Goal: Information Seeking & Learning: Learn about a topic

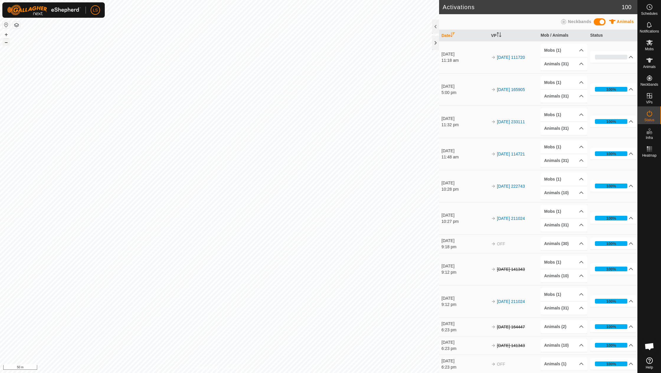
click at [6, 42] on button "–" at bounding box center [6, 42] width 7 height 7
click at [649, 150] on rect at bounding box center [647, 150] width 1 height 1
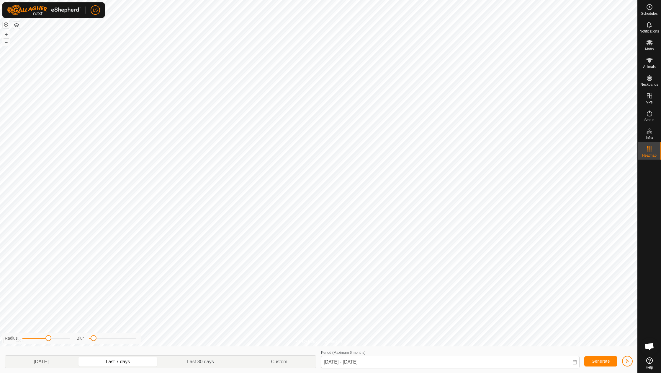
click at [68, 360] on p-togglebutton "[DATE]" at bounding box center [41, 361] width 72 height 12
click at [124, 365] on p-togglebutton "Last 7 days" at bounding box center [117, 361] width 81 height 12
type input "[DATE] - [DATE]"
click at [651, 63] on icon at bounding box center [649, 60] width 7 height 7
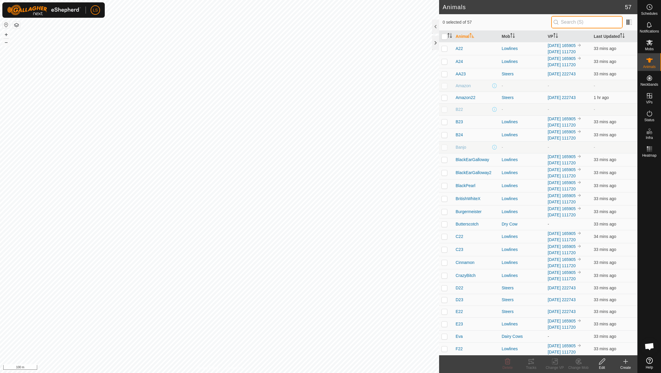
click at [597, 21] on input "text" at bounding box center [586, 22] width 71 height 12
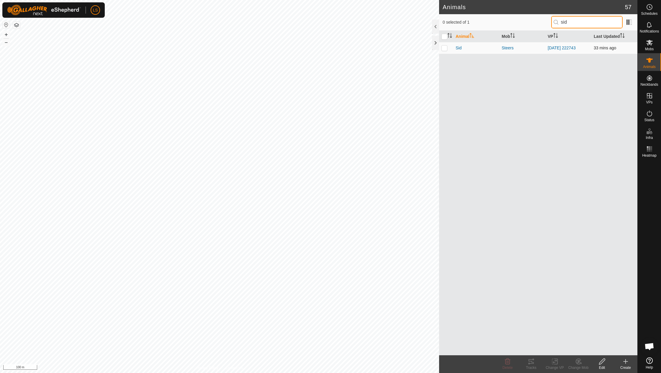
type input "sid"
click at [444, 48] on p-checkbox at bounding box center [445, 47] width 6 height 5
checkbox input "true"
click at [530, 362] on icon at bounding box center [531, 360] width 7 height 7
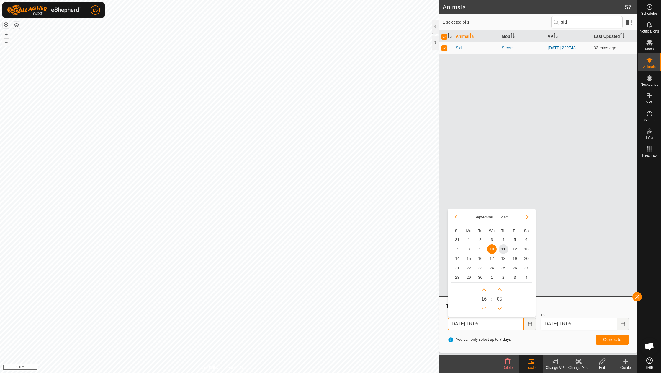
click at [475, 324] on input "[DATE] 16:05" at bounding box center [486, 323] width 76 height 12
click at [469, 246] on span "8" at bounding box center [468, 248] width 9 height 9
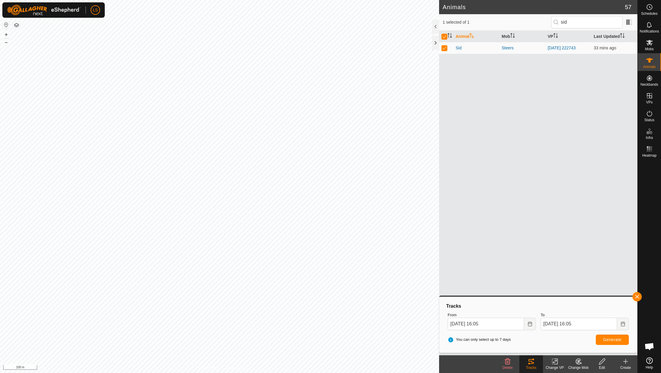
click at [605, 338] on span "Generate" at bounding box center [612, 339] width 18 height 5
click at [493, 326] on input "[DATE] 16:05" at bounding box center [486, 323] width 76 height 12
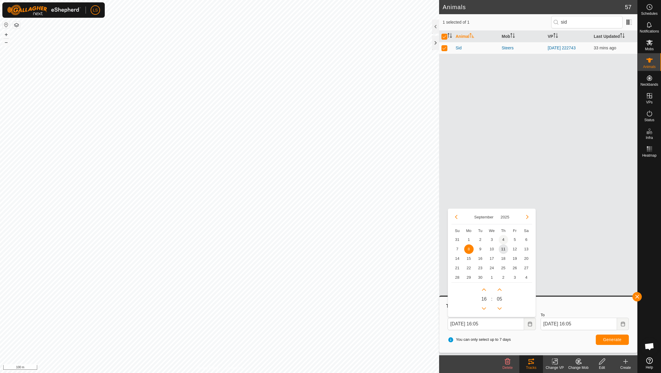
click at [504, 240] on span "4" at bounding box center [503, 239] width 9 height 9
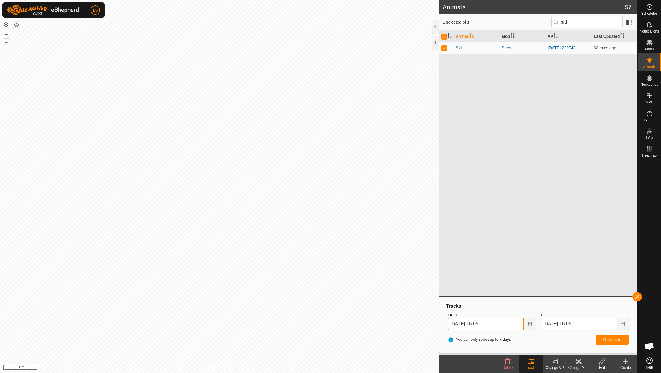
click at [497, 324] on input "[DATE] 16:05" at bounding box center [486, 323] width 76 height 12
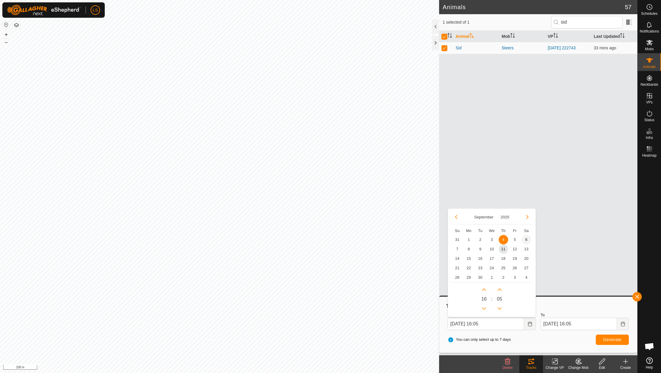
click at [526, 238] on span "6" at bounding box center [526, 239] width 9 height 9
type input "[DATE] 16:05"
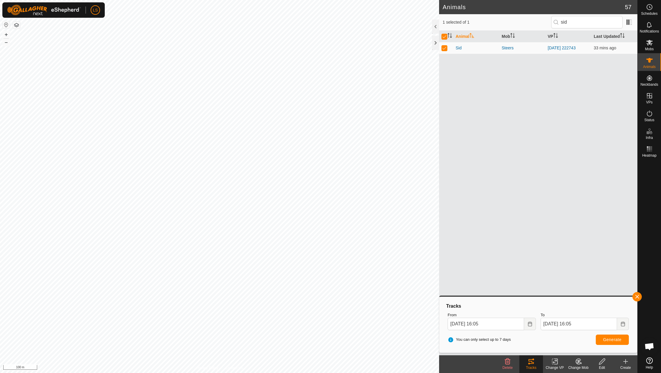
click at [604, 341] on span "Generate" at bounding box center [612, 339] width 18 height 5
click at [444, 49] on p-checkbox at bounding box center [445, 47] width 6 height 5
checkbox input "false"
click at [648, 42] on icon at bounding box center [649, 42] width 7 height 7
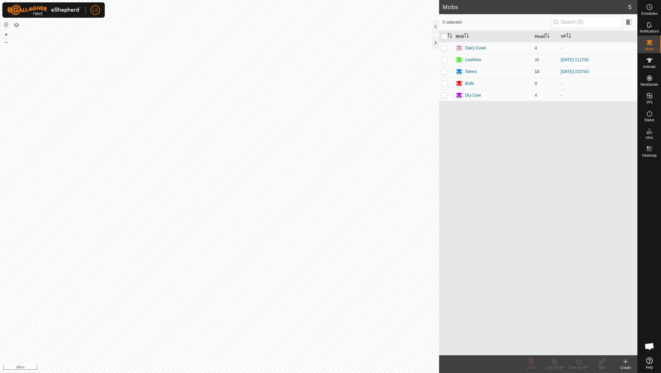
click at [445, 71] on p-checkbox at bounding box center [445, 71] width 6 height 5
checkbox input "false"
click at [6, 35] on button "+" at bounding box center [6, 34] width 7 height 7
click at [651, 145] on icon at bounding box center [649, 148] width 7 height 7
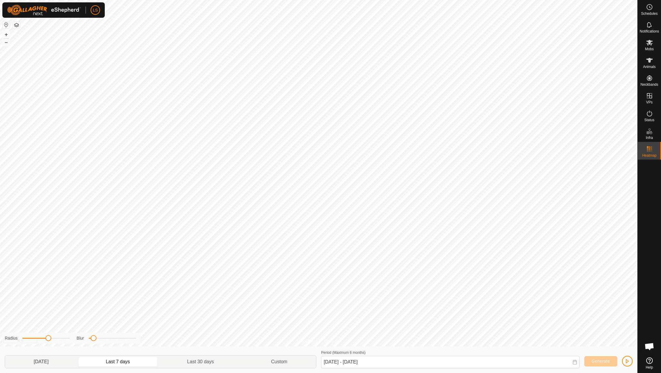
click at [61, 365] on p-togglebutton "[DATE]" at bounding box center [41, 361] width 72 height 12
click at [204, 359] on p-togglebutton "Last 30 days" at bounding box center [201, 361] width 84 height 12
click at [54, 363] on p-togglebutton "[DATE]" at bounding box center [41, 361] width 72 height 12
type input "[DATE] - [DATE]"
click at [162, 339] on div "Privacy Policy Contact Us [GEOGRAPHIC_DATA] + – ⇧ i 50 m Radius Blur [DATE] Las…" at bounding box center [319, 186] width 638 height 373
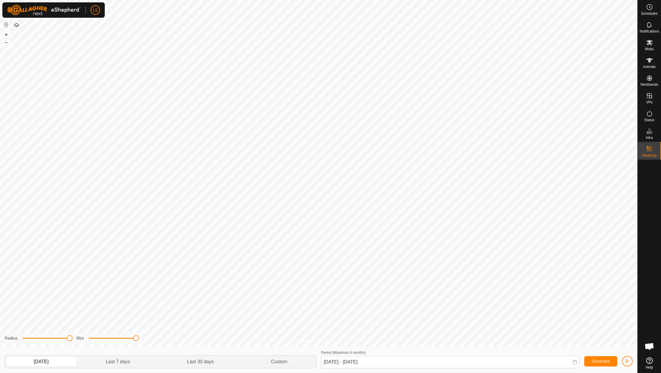
drag, startPoint x: 48, startPoint y: 338, endPoint x: 85, endPoint y: 338, distance: 37.2
click at [85, 338] on div "Radius Blur" at bounding box center [71, 337] width 138 height 11
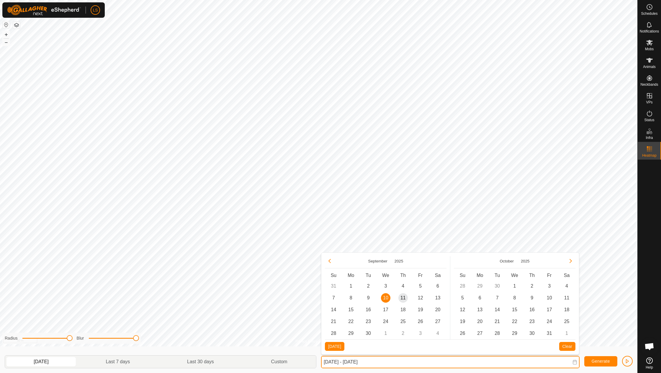
click at [403, 358] on input "[DATE] - [DATE]" at bounding box center [450, 361] width 259 height 12
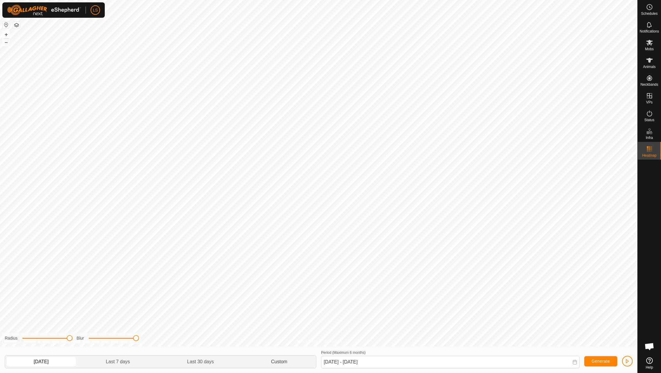
click at [305, 365] on div "Privacy Policy Contact Us [GEOGRAPHIC_DATA] + – ⇧ i 50 m Radius Blur [DATE] Las…" at bounding box center [319, 186] width 638 height 373
click at [6, 43] on button "–" at bounding box center [6, 42] width 7 height 7
click at [6, 44] on button "–" at bounding box center [6, 42] width 7 height 7
click at [7, 34] on button "+" at bounding box center [6, 34] width 7 height 7
click at [9, 45] on button "–" at bounding box center [6, 42] width 7 height 7
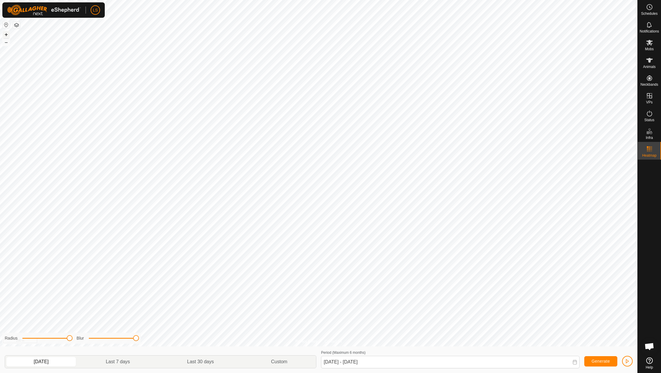
click at [5, 35] on button "+" at bounding box center [6, 34] width 7 height 7
click at [5, 44] on button "–" at bounding box center [6, 42] width 7 height 7
click at [6, 45] on button "–" at bounding box center [6, 42] width 7 height 7
click at [5, 34] on button "+" at bounding box center [6, 34] width 7 height 7
